Goal: Task Accomplishment & Management: Use online tool/utility

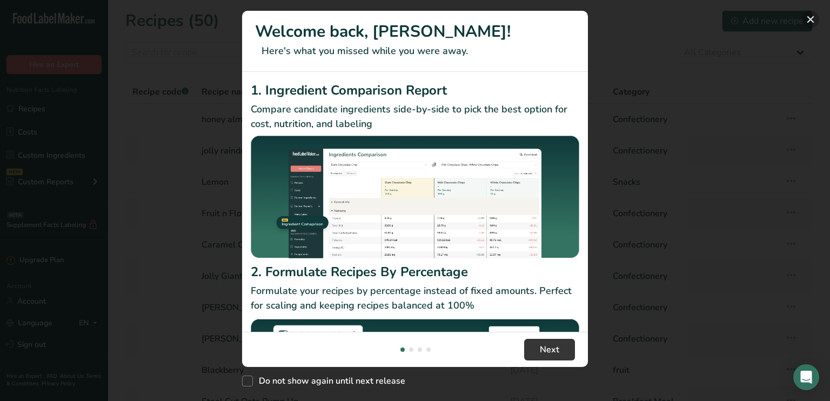
click at [811, 21] on button "New Features" at bounding box center [810, 19] width 17 height 17
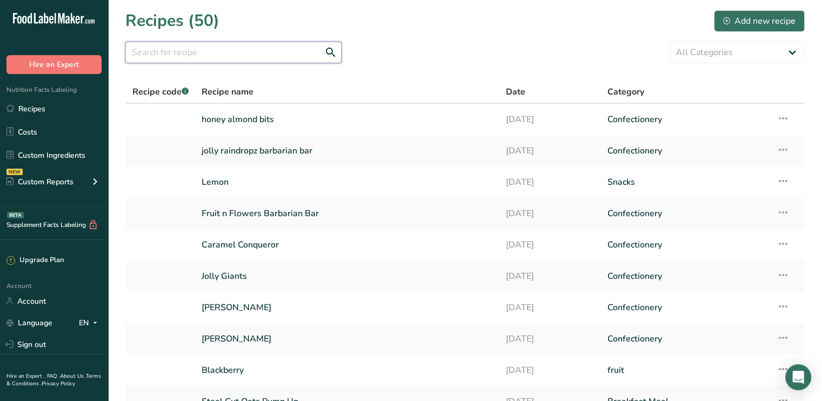
click at [175, 53] on input "text" at bounding box center [233, 53] width 216 height 22
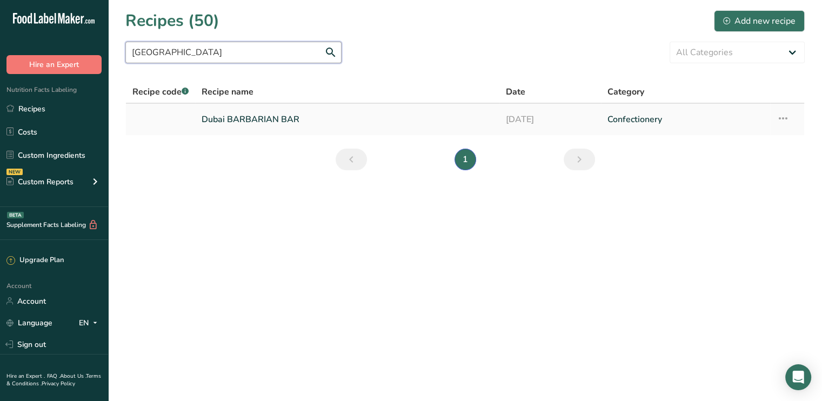
type input "dubai"
click at [253, 119] on link "Dubai BARBARIAN BAR" at bounding box center [346, 119] width 291 height 23
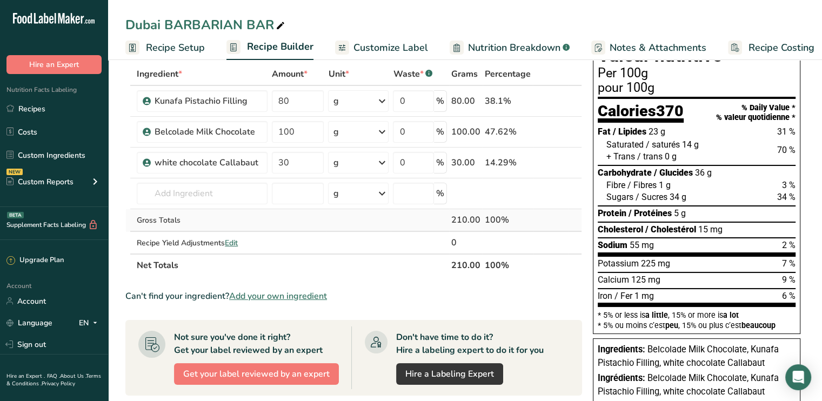
scroll to position [54, 0]
click at [761, 54] on span "Recipe Costing" at bounding box center [781, 48] width 66 height 15
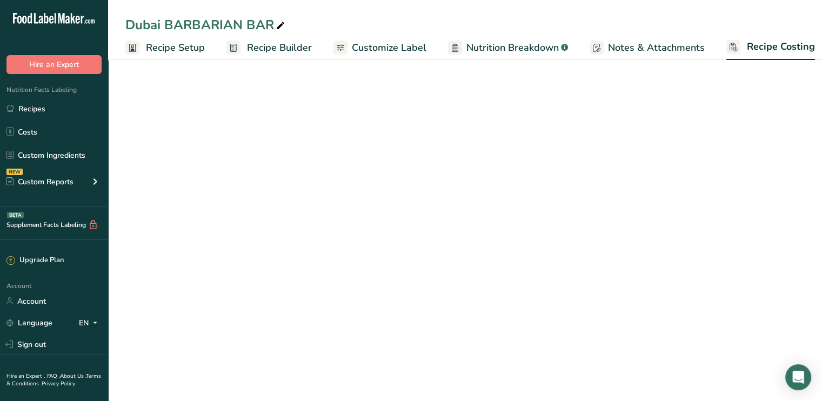
scroll to position [0, 9]
select select "1"
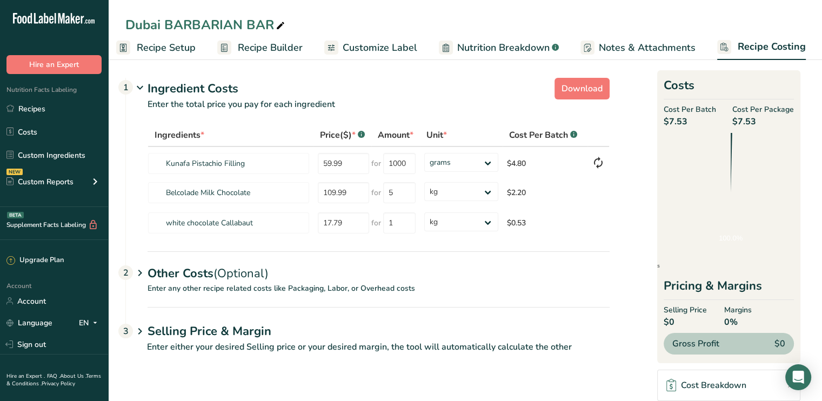
scroll to position [0, 0]
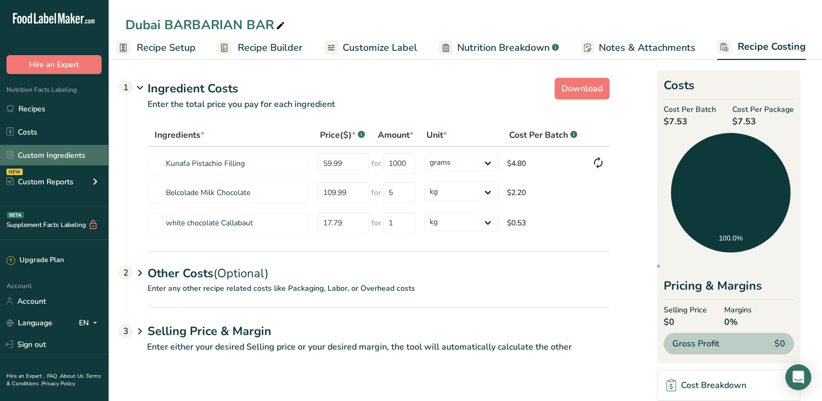
click at [35, 155] on link "Custom Ingredients" at bounding box center [54, 155] width 108 height 21
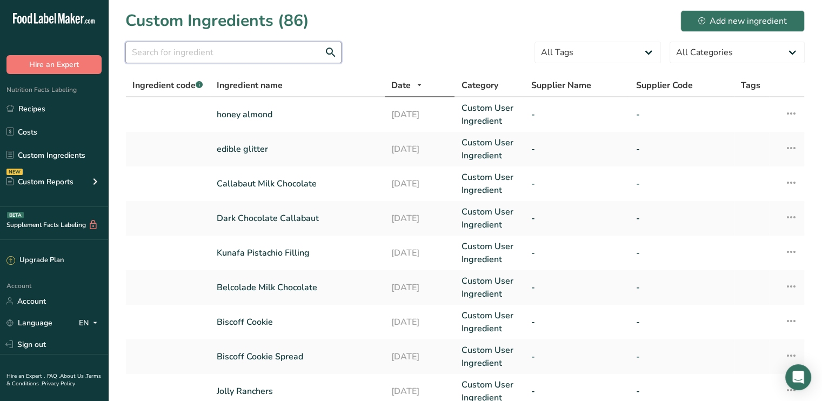
click at [210, 62] on input "text" at bounding box center [233, 53] width 216 height 22
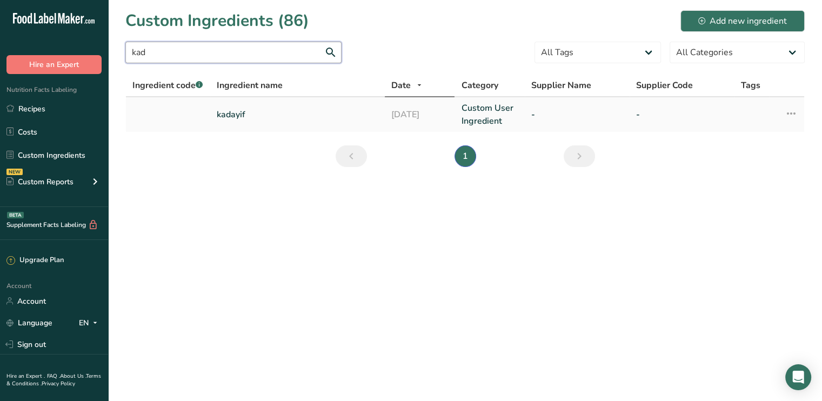
type input "kad"
click at [236, 120] on td "kadayif" at bounding box center [297, 114] width 174 height 35
click at [240, 105] on td "kadayif" at bounding box center [297, 114] width 174 height 35
click at [225, 110] on link "kadayif" at bounding box center [298, 114] width 162 height 13
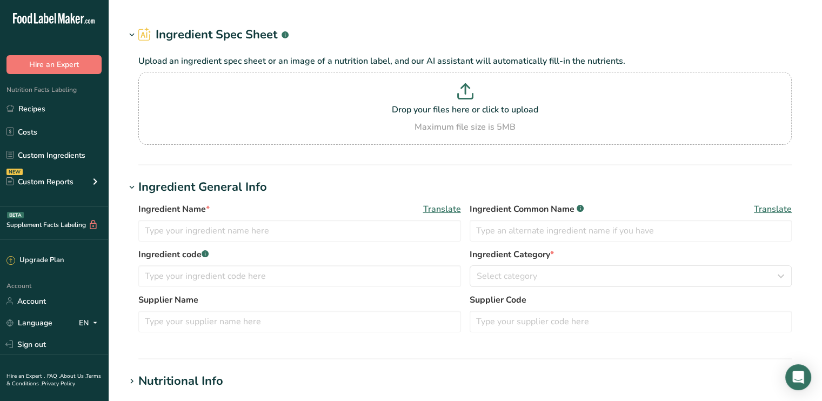
type input "kadayif"
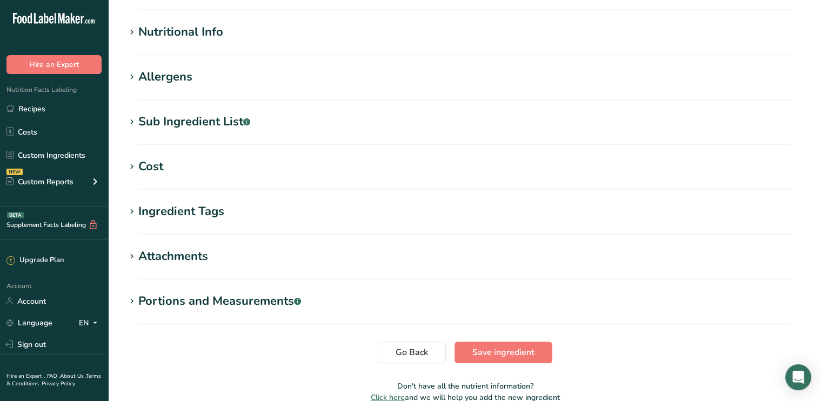
scroll to position [373, 0]
click at [165, 173] on h1 "Cost" at bounding box center [464, 167] width 679 height 18
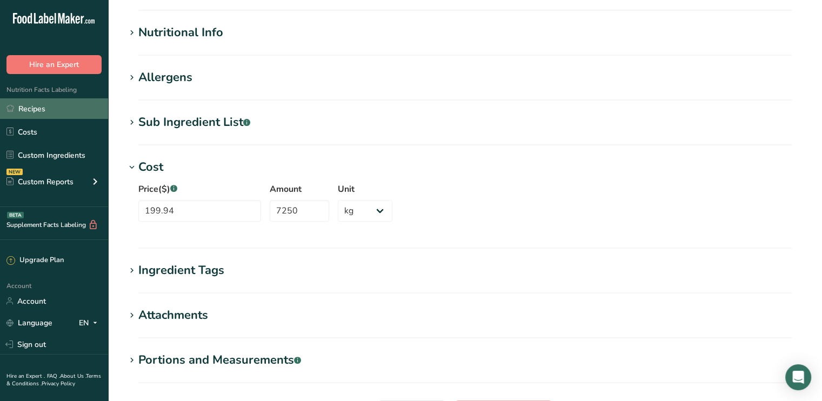
click at [34, 107] on link "Recipes" at bounding box center [54, 108] width 108 height 21
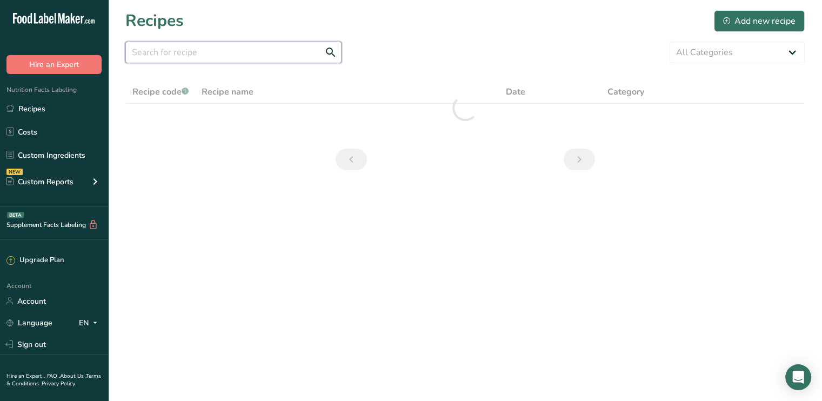
click at [169, 57] on input "text" at bounding box center [233, 53] width 216 height 22
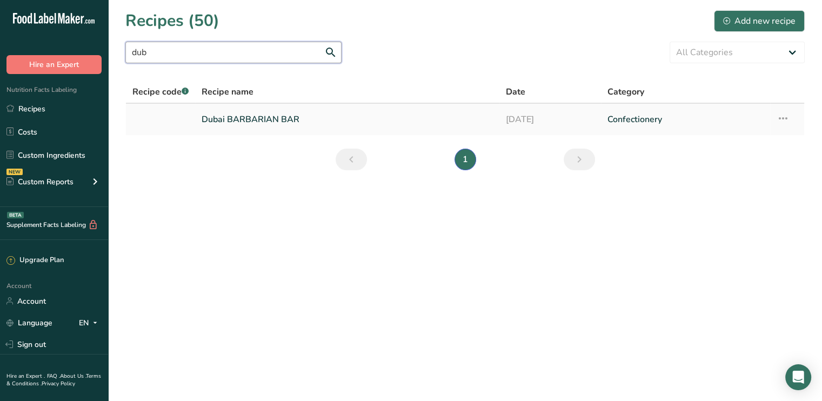
type input "dub"
click at [236, 121] on link "Dubai BARBARIAN BAR" at bounding box center [346, 119] width 291 height 23
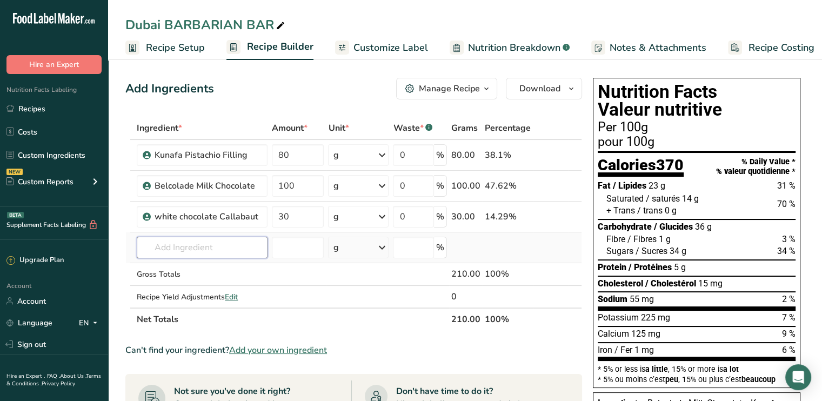
click at [164, 247] on input "text" at bounding box center [202, 248] width 131 height 22
type input "kad"
click at [166, 272] on p "kadayif" at bounding box center [161, 269] width 33 height 11
type input "kadayif"
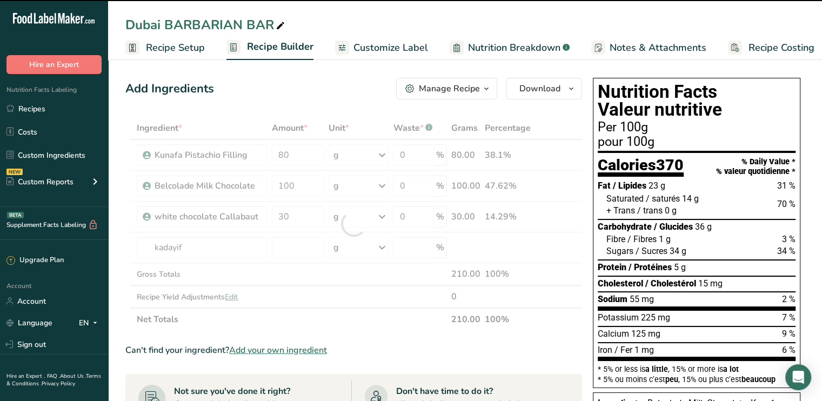
type input "0"
